Goal: Find specific page/section: Find specific page/section

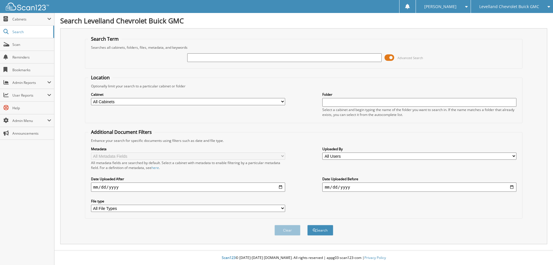
click at [192, 57] on input "text" at bounding box center [284, 57] width 194 height 9
type input "daniel rubio"
click at [319, 230] on button "Search" at bounding box center [320, 230] width 26 height 11
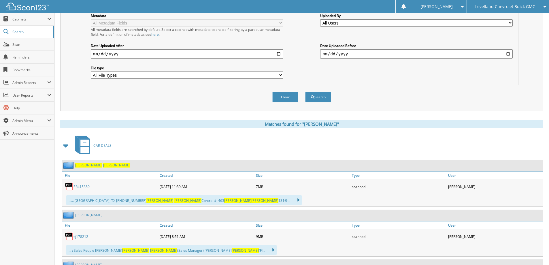
scroll to position [144, 0]
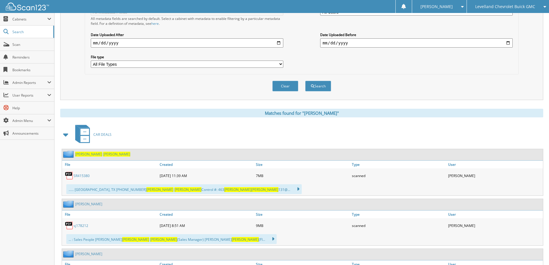
click at [73, 175] on link "SR415380" at bounding box center [81, 175] width 16 height 5
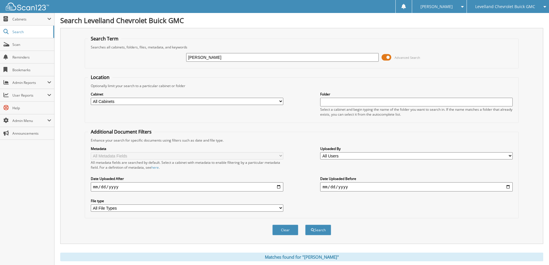
scroll to position [0, 0]
drag, startPoint x: 219, startPoint y: 54, endPoint x: 177, endPoint y: 60, distance: 42.3
click at [178, 59] on div "[PERSON_NAME] Advanced Search" at bounding box center [302, 58] width 428 height 16
click at [214, 58] on input "[PERSON_NAME]" at bounding box center [282, 57] width 192 height 9
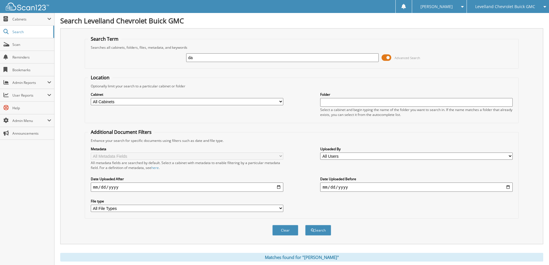
type input "d"
type input "rx232700"
click at [305, 225] on button "Search" at bounding box center [318, 230] width 26 height 11
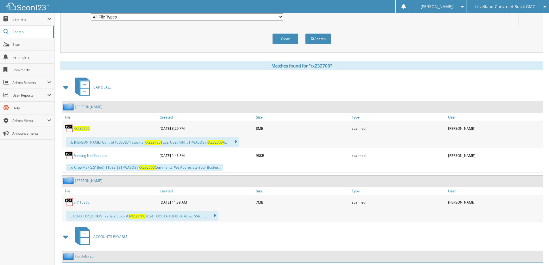
scroll to position [202, 0]
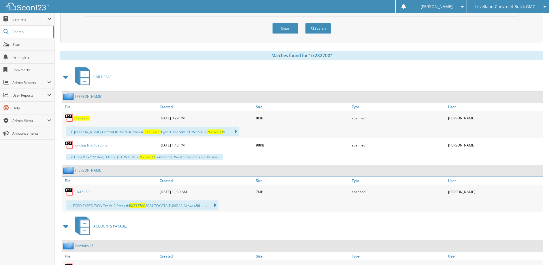
click at [79, 117] on span "RX232700" at bounding box center [81, 118] width 16 height 5
click at [17, 45] on span "Scan" at bounding box center [31, 44] width 39 height 5
